Goal: Check status: Check status

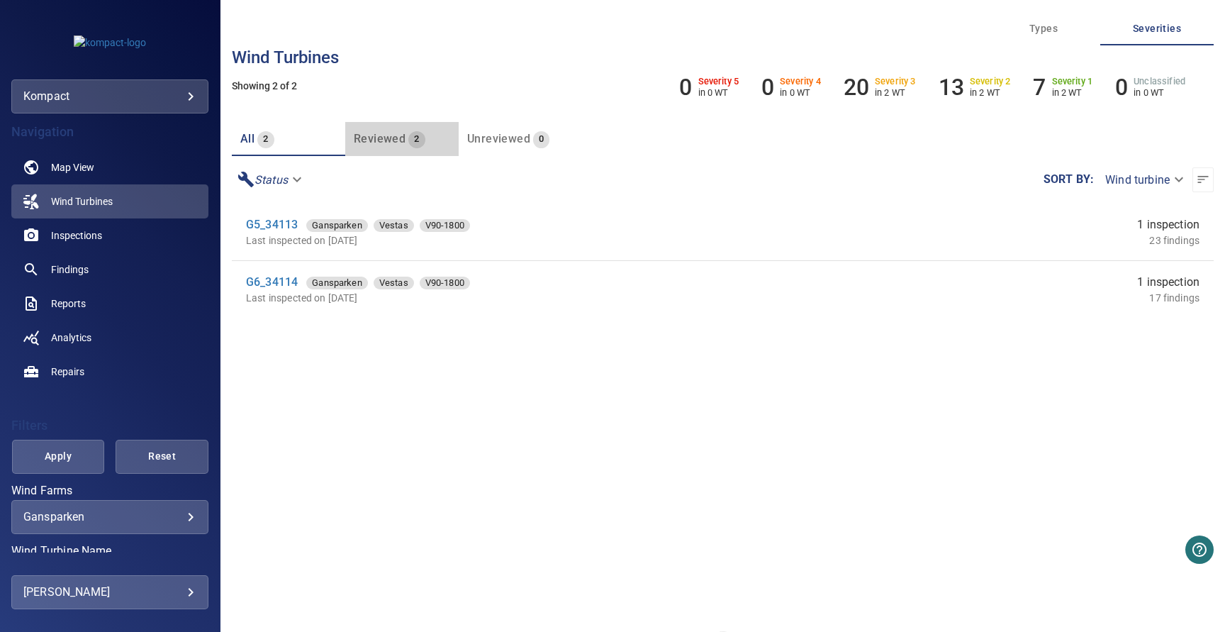
click at [391, 140] on span "Reviewed" at bounding box center [380, 138] width 52 height 13
click at [247, 132] on span "all" at bounding box center [247, 138] width 14 height 13
click at [96, 233] on span "Inspections" at bounding box center [76, 235] width 51 height 14
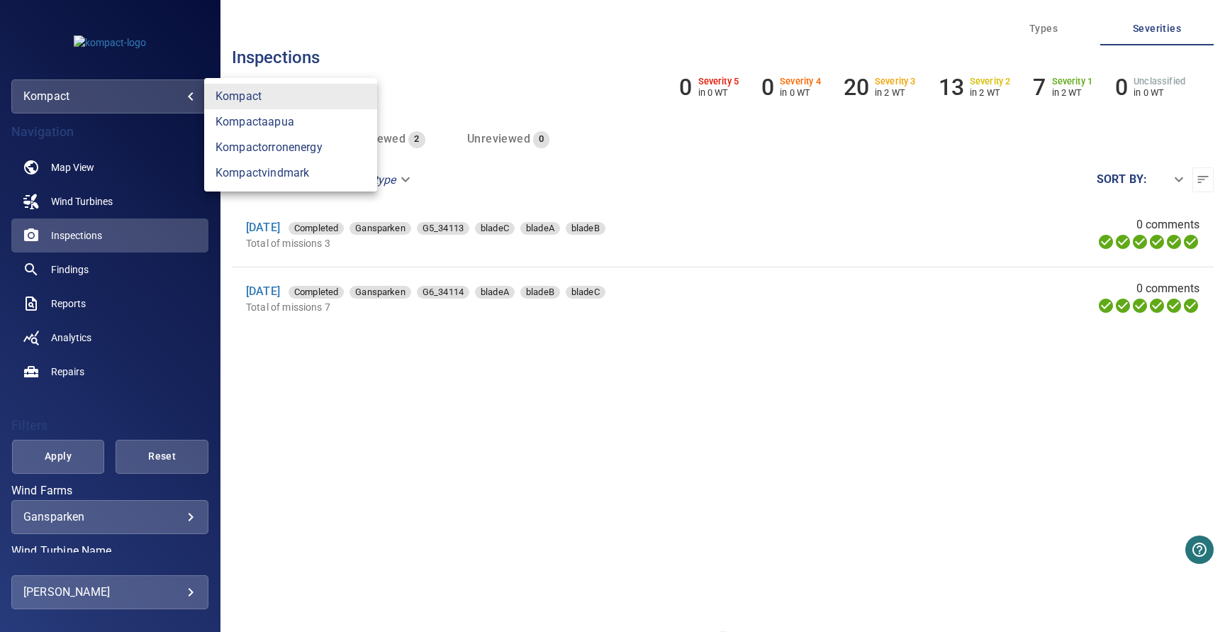
click at [108, 106] on body "**********" at bounding box center [612, 316] width 1225 height 632
click at [299, 154] on link "kompactorronenergy" at bounding box center [290, 148] width 173 height 26
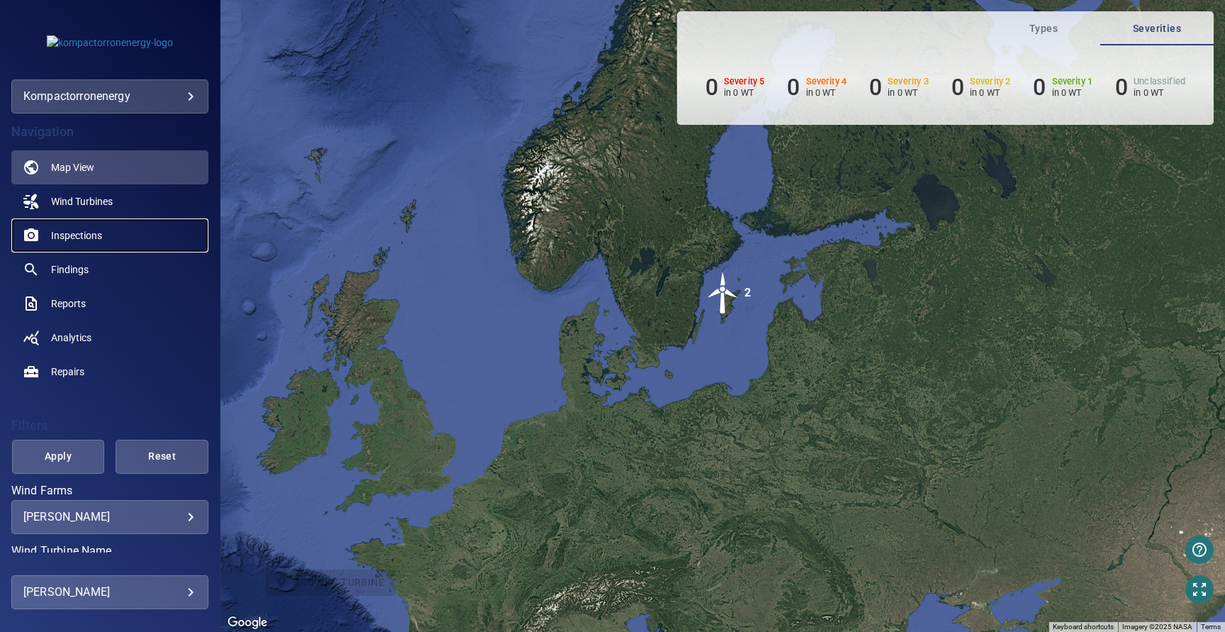
click at [98, 235] on span "Inspections" at bounding box center [76, 235] width 51 height 14
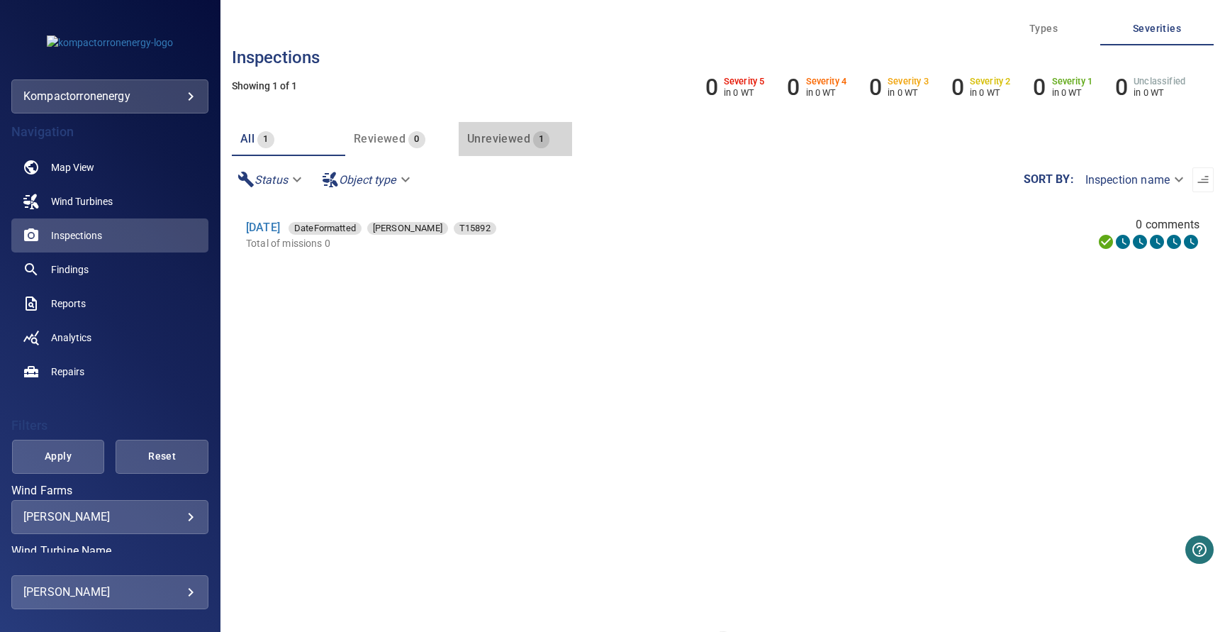
click at [500, 142] on span "Unreviewed" at bounding box center [498, 138] width 63 height 13
click at [277, 229] on link "[DATE]" at bounding box center [263, 227] width 34 height 13
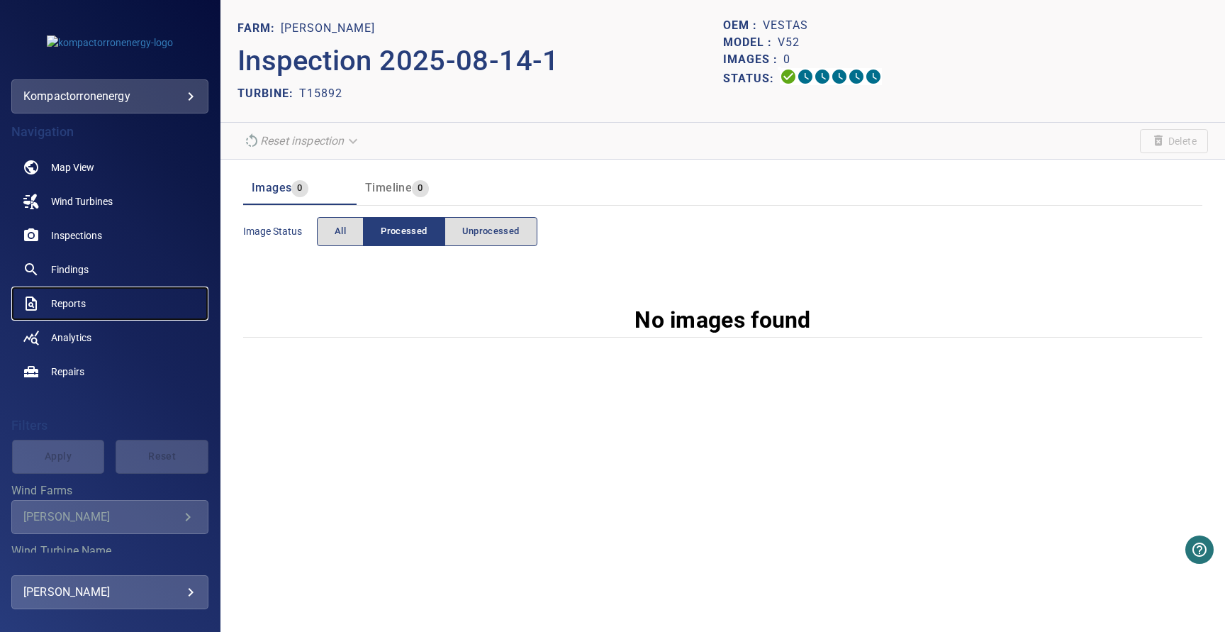
click at [77, 294] on link "Reports" at bounding box center [109, 303] width 197 height 34
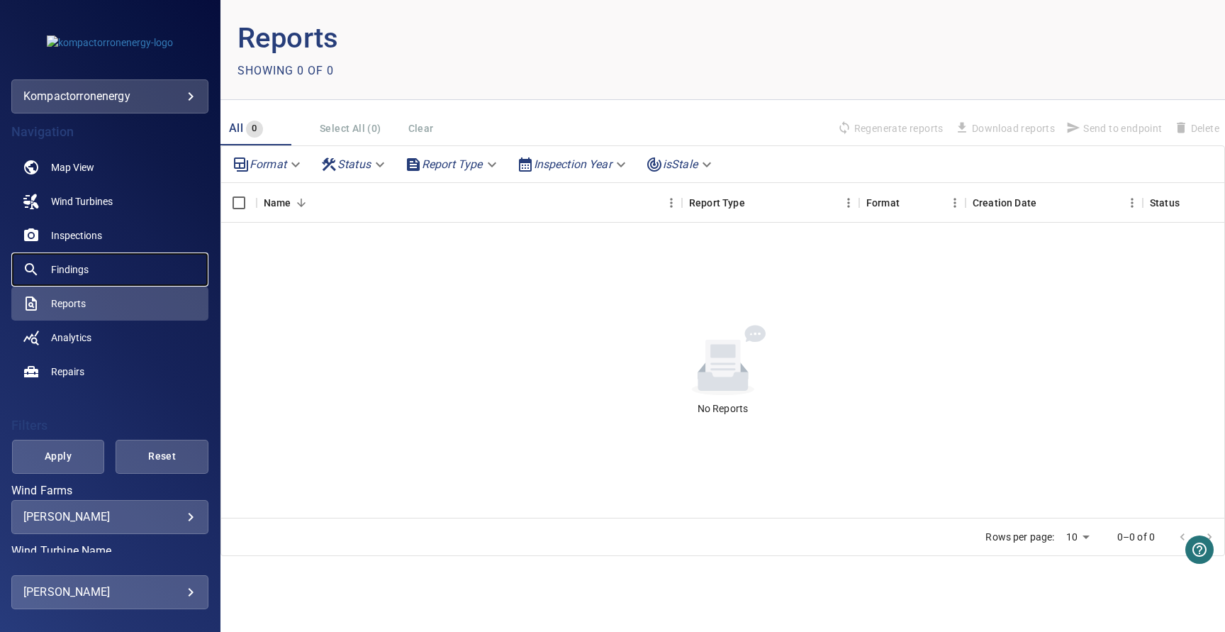
click at [91, 272] on link "Findings" at bounding box center [109, 269] width 197 height 34
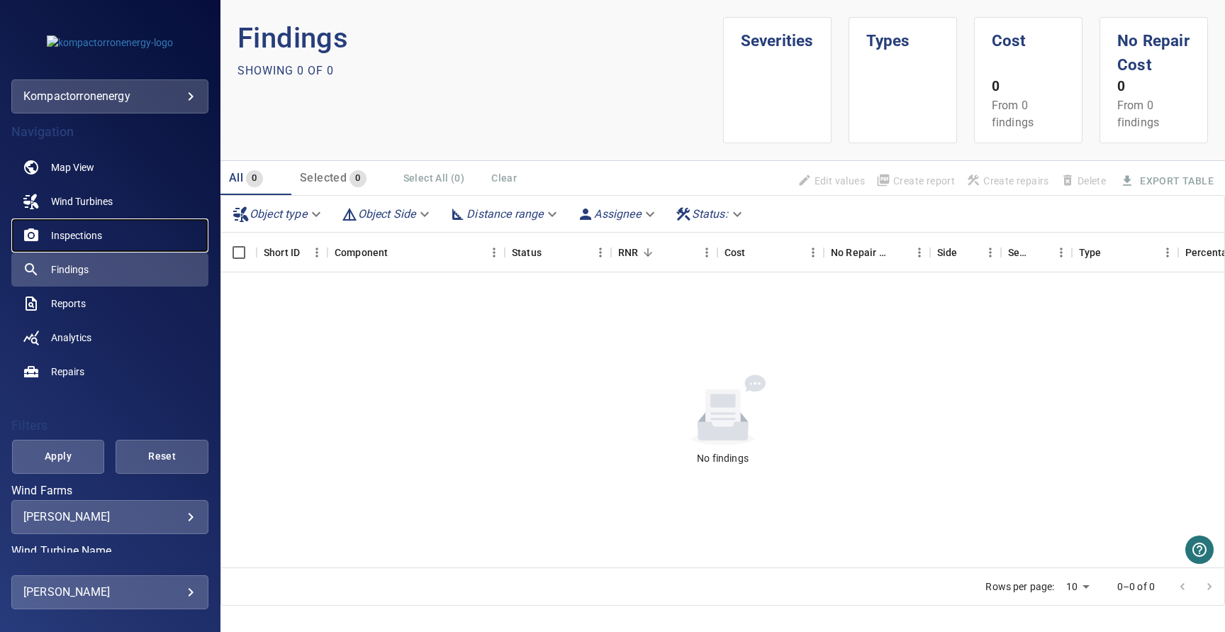
click at [110, 234] on link "Inspections" at bounding box center [109, 235] width 197 height 34
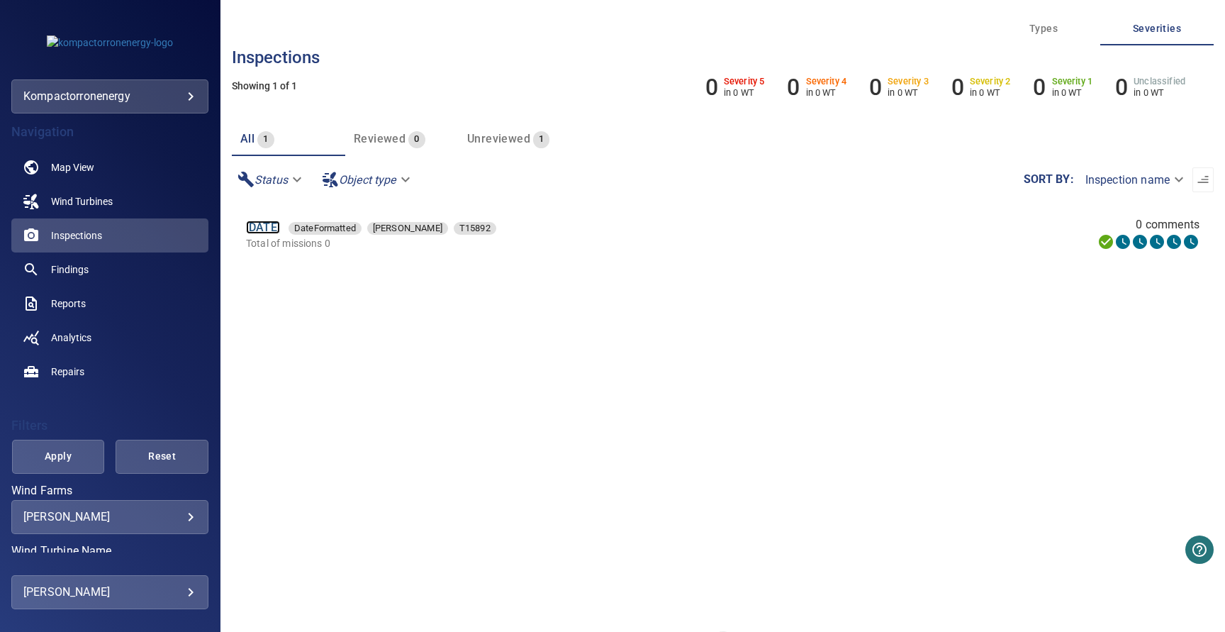
click at [280, 229] on link "[DATE]" at bounding box center [263, 227] width 34 height 13
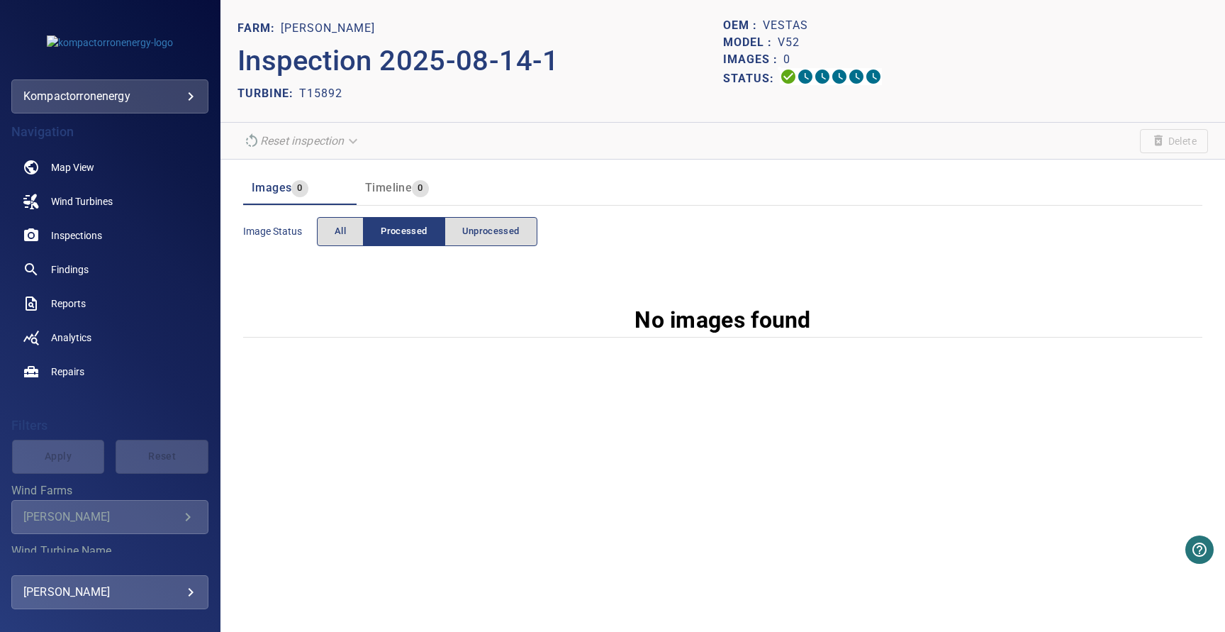
click at [183, 511] on icon "Wind Farms" at bounding box center [187, 516] width 17 height 17
click at [169, 92] on body "**********" at bounding box center [612, 316] width 1225 height 632
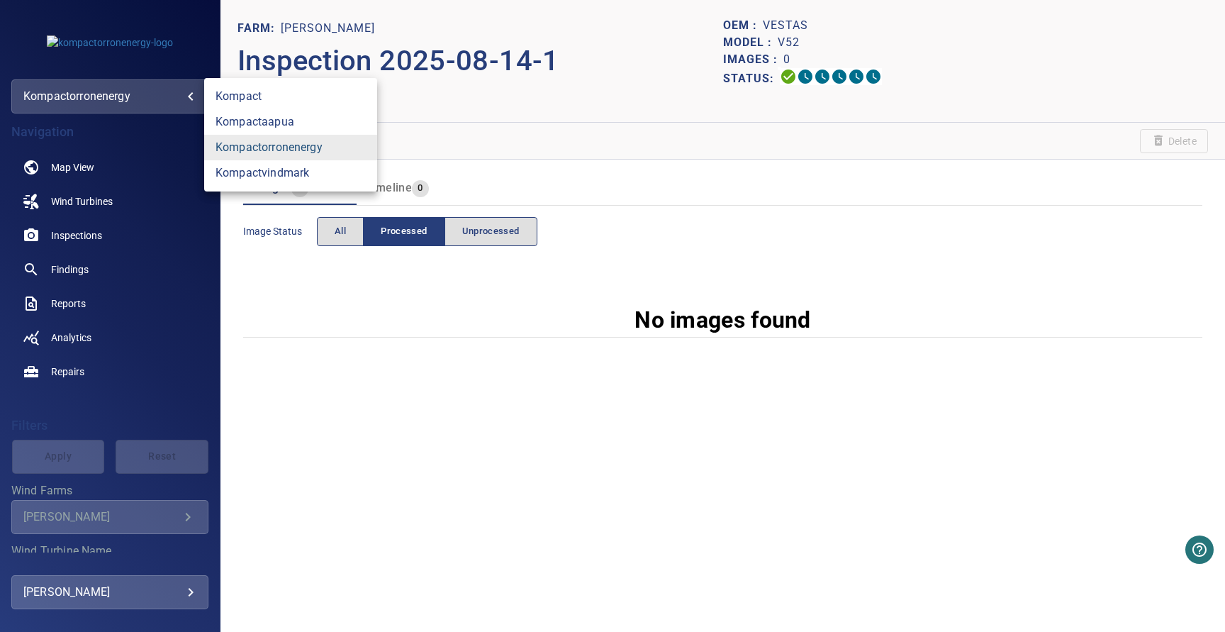
click at [295, 151] on link "kompactorronenergy" at bounding box center [290, 148] width 173 height 26
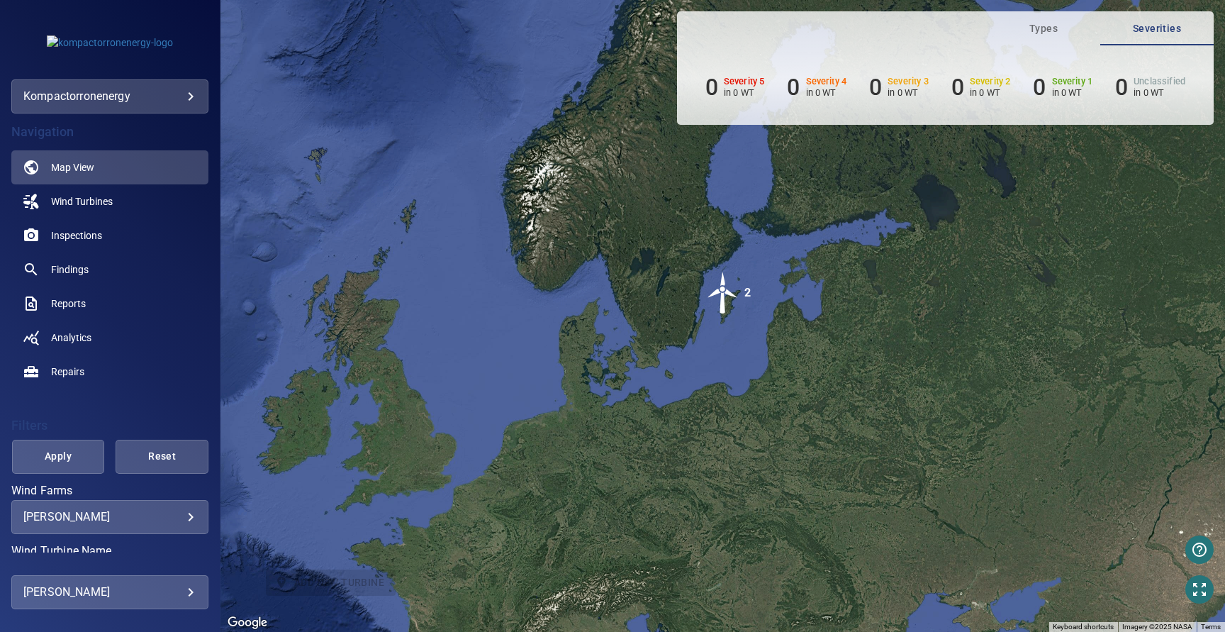
click at [161, 516] on body "**********" at bounding box center [612, 316] width 1225 height 632
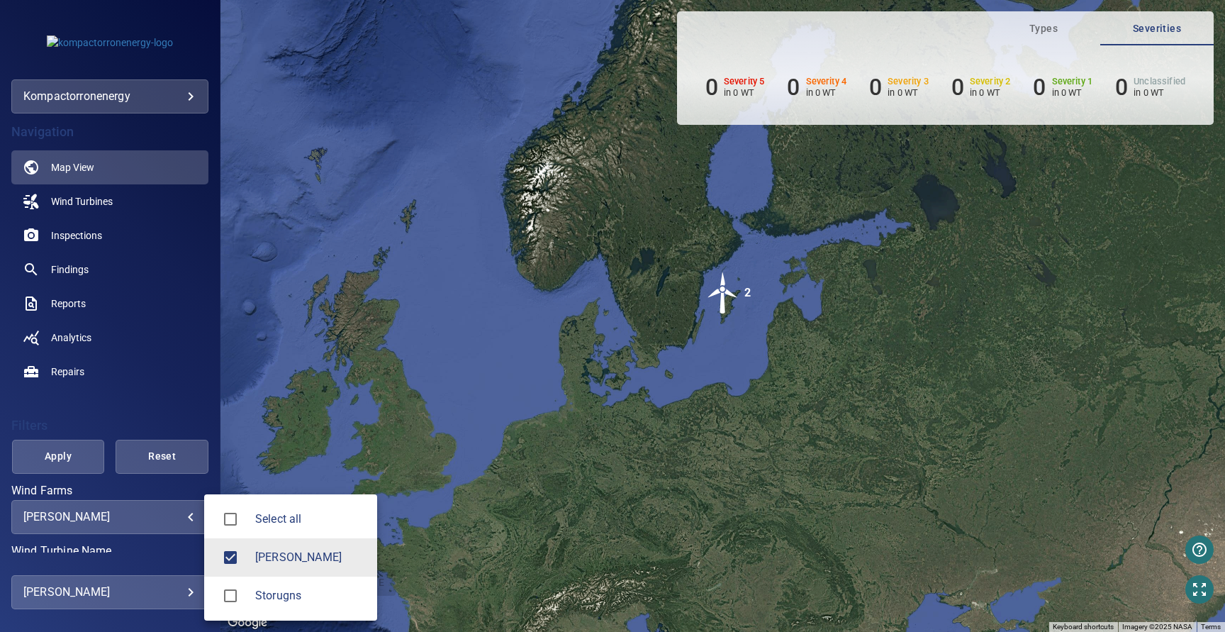
click at [281, 597] on span "Storugns" at bounding box center [310, 595] width 111 height 17
type input "**********"
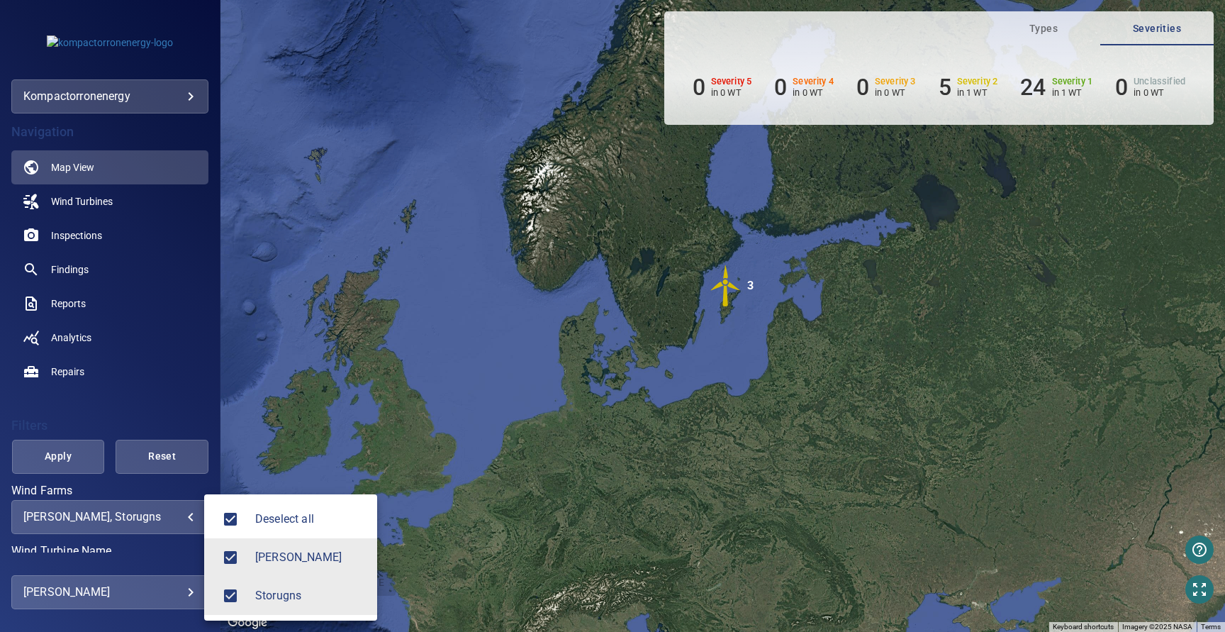
click at [75, 300] on div at bounding box center [612, 316] width 1225 height 632
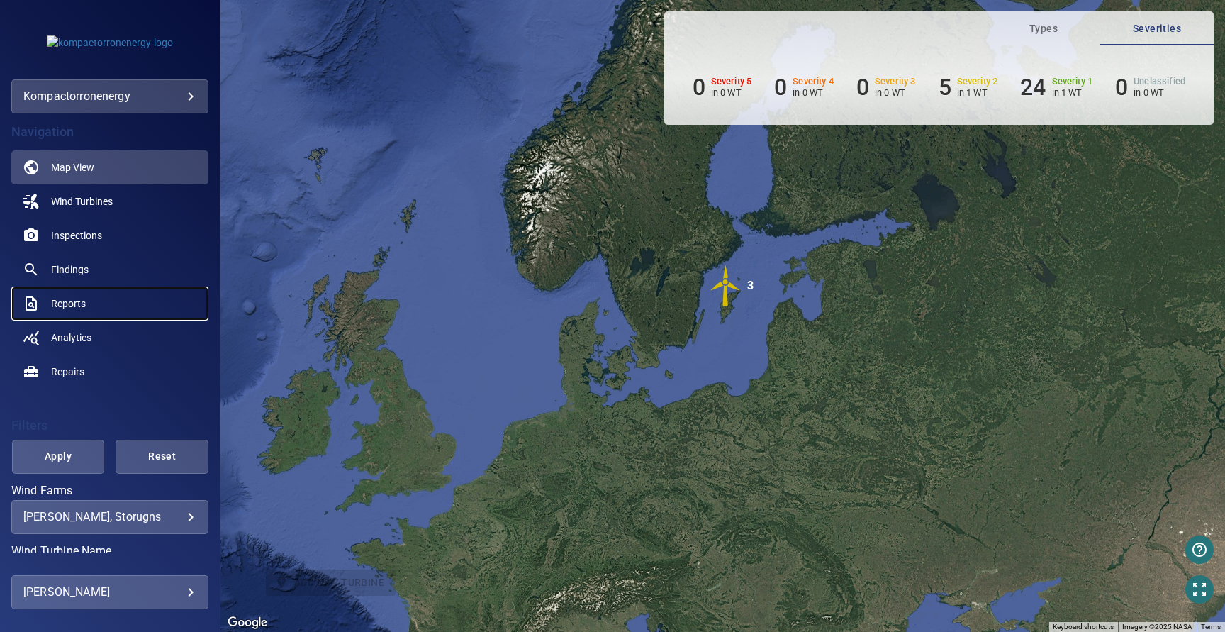
click at [69, 306] on span "Reports" at bounding box center [68, 303] width 35 height 14
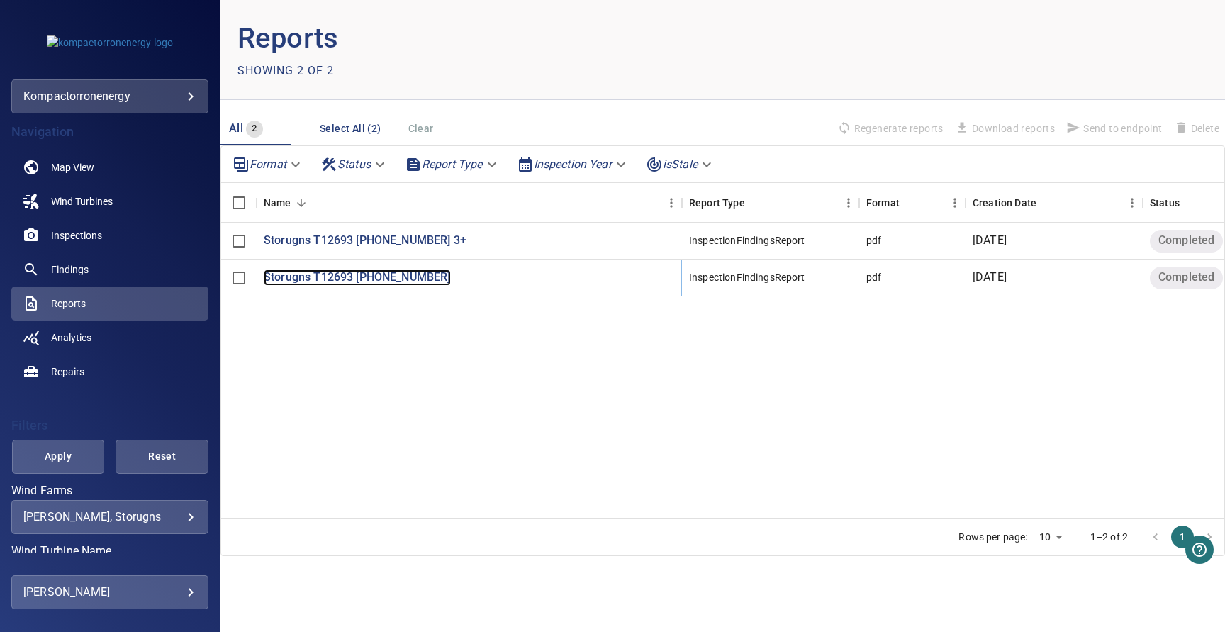
click at [344, 278] on p "Storugns T12693 [PHONE_NUMBER]" at bounding box center [357, 277] width 187 height 16
